Goal: Unclear

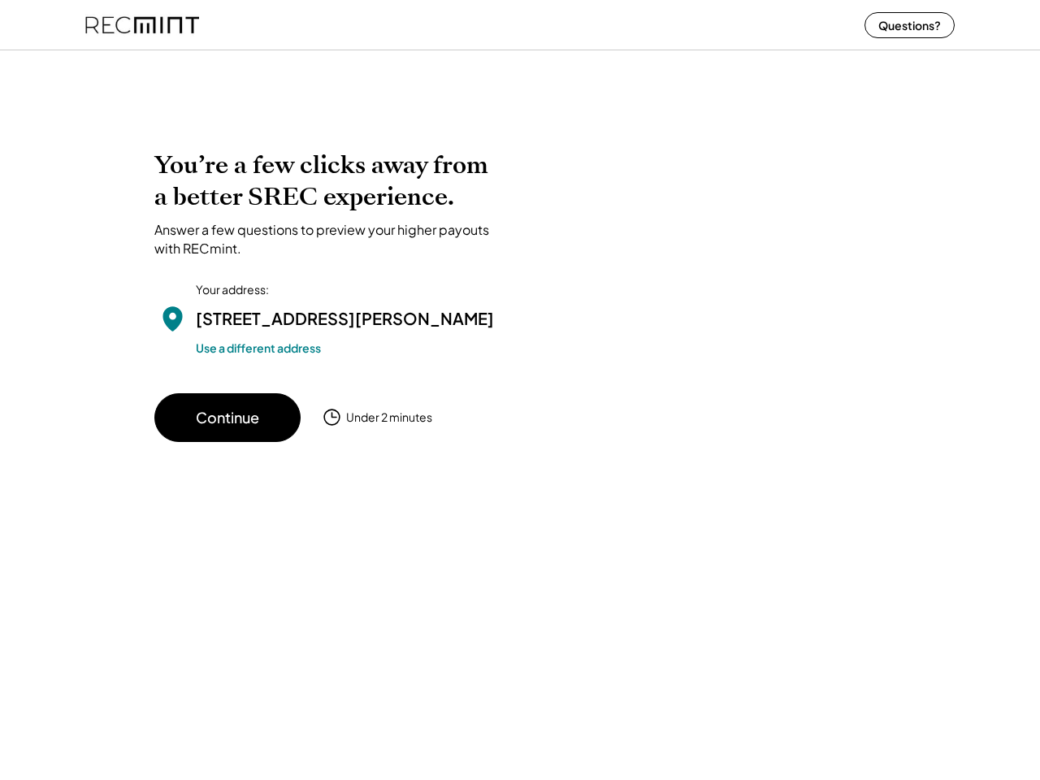
click at [520, 390] on div "You’re a few clicks away from a better SREC experience. Answer a few questions …" at bounding box center [519, 295] width 731 height 292
click at [520, 412] on div "You’re a few clicks away from a better SREC experience. Answer a few questions …" at bounding box center [519, 295] width 731 height 292
click at [520, 60] on div at bounding box center [520, 60] width 1040 height 32
click at [520, 279] on div at bounding box center [702, 262] width 365 height 227
click at [520, 308] on div at bounding box center [702, 262] width 365 height 227
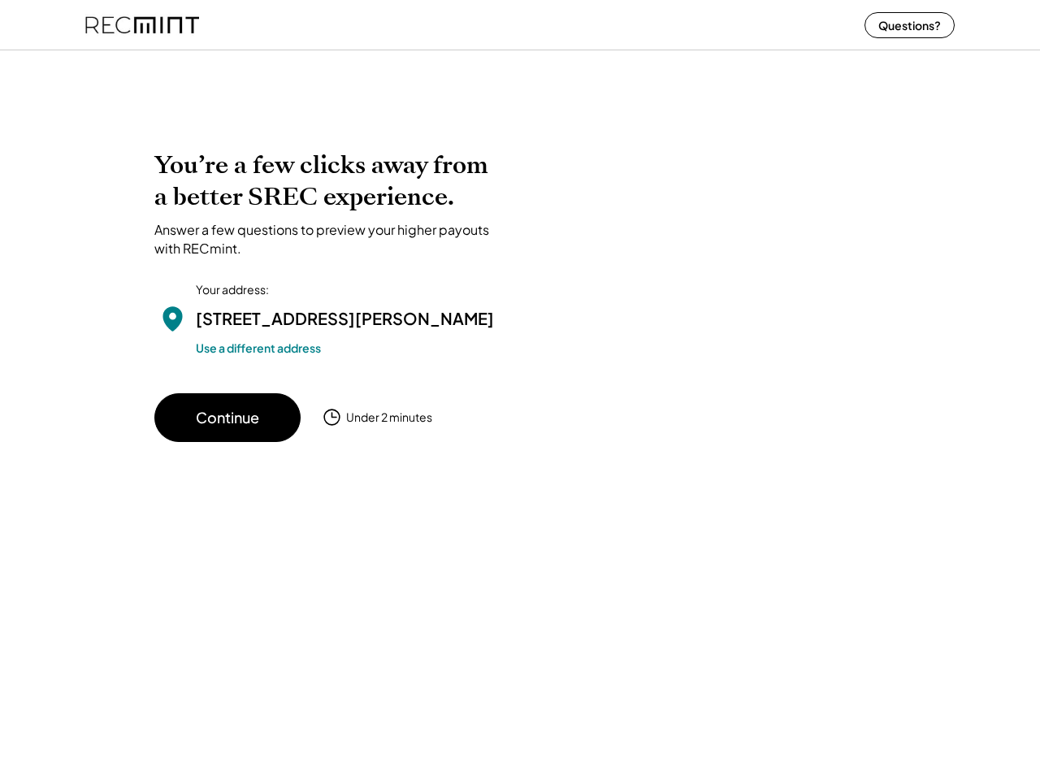
click at [329, 308] on div "[STREET_ADDRESS][PERSON_NAME]" at bounding box center [345, 318] width 298 height 24
click at [329, 203] on h2 "You’re a few clicks away from a better SREC experience." at bounding box center [328, 180] width 349 height 63
click at [329, 181] on h2 "You’re a few clicks away from a better SREC experience." at bounding box center [328, 180] width 349 height 63
click at [329, 239] on div "Answer a few questions to preview your higher payouts with RECmint." at bounding box center [328, 239] width 349 height 37
click at [329, 331] on div "[STREET_ADDRESS][PERSON_NAME]" at bounding box center [345, 318] width 298 height 24
